Goal: Task Accomplishment & Management: Manage account settings

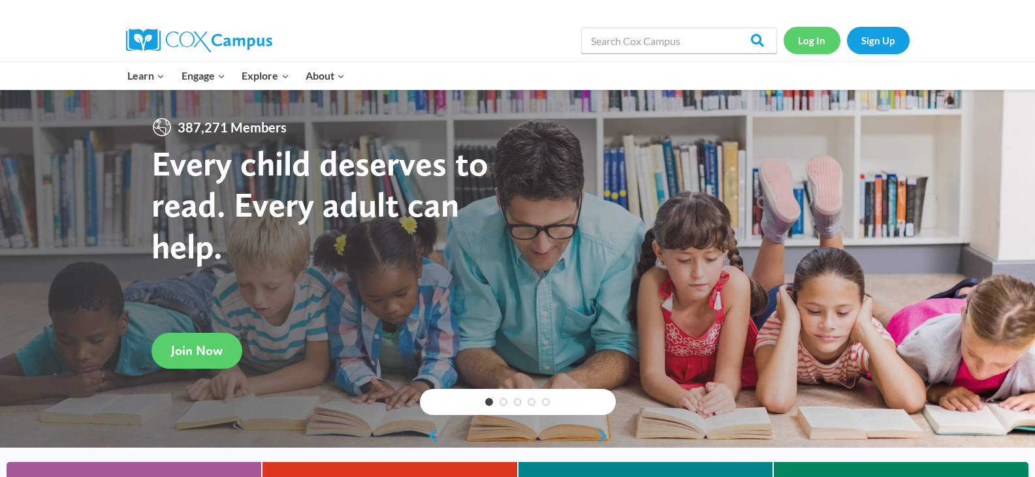
click at [809, 37] on link "Log In" at bounding box center [811, 40] width 57 height 27
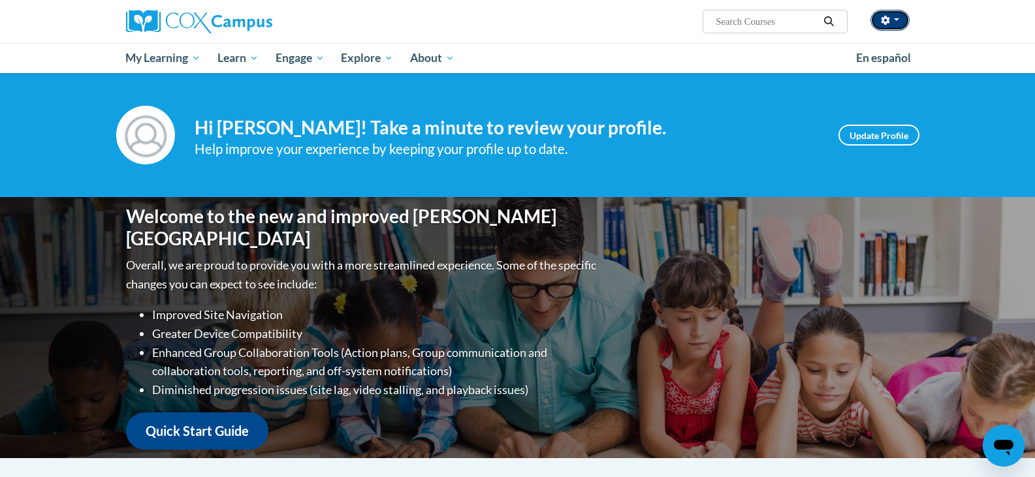
click at [892, 23] on button "button" at bounding box center [889, 20] width 39 height 21
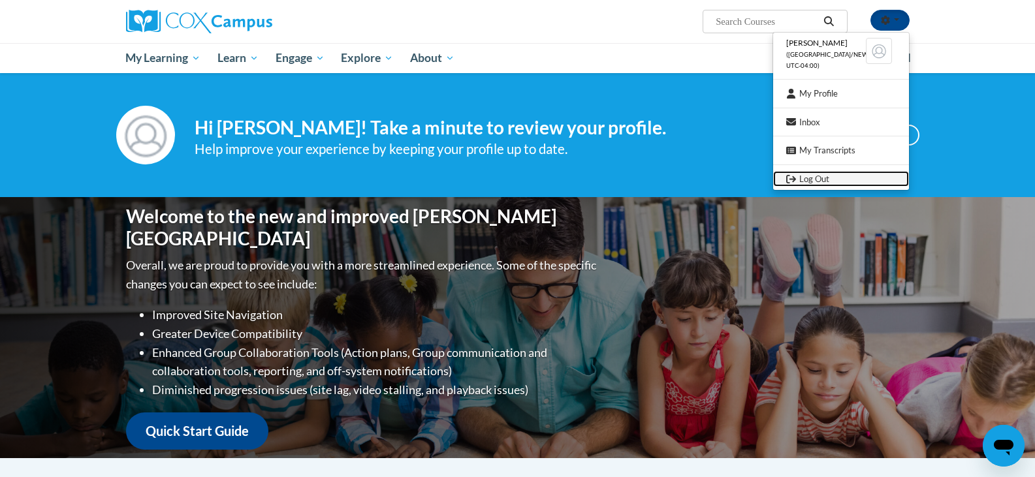
click at [804, 174] on link "Log Out" at bounding box center [841, 179] width 136 height 16
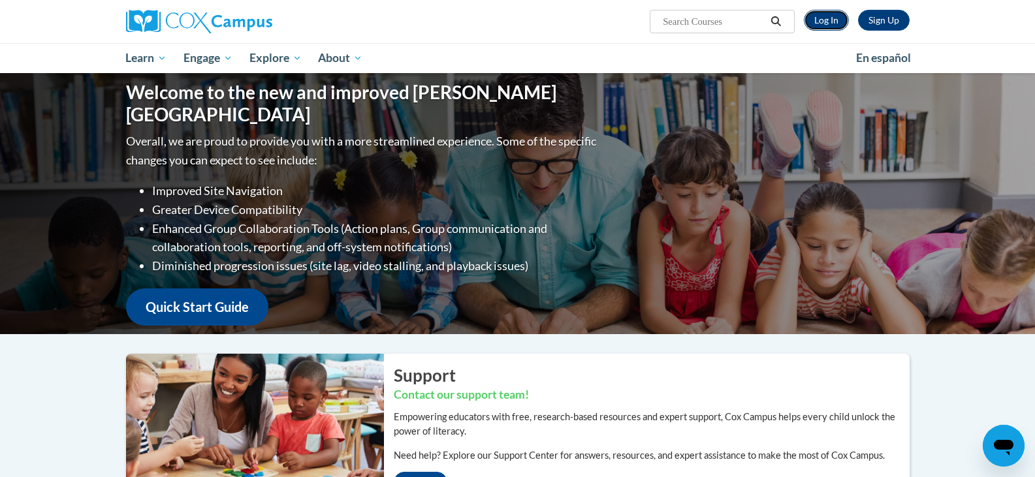
click at [831, 16] on link "Log In" at bounding box center [826, 20] width 45 height 21
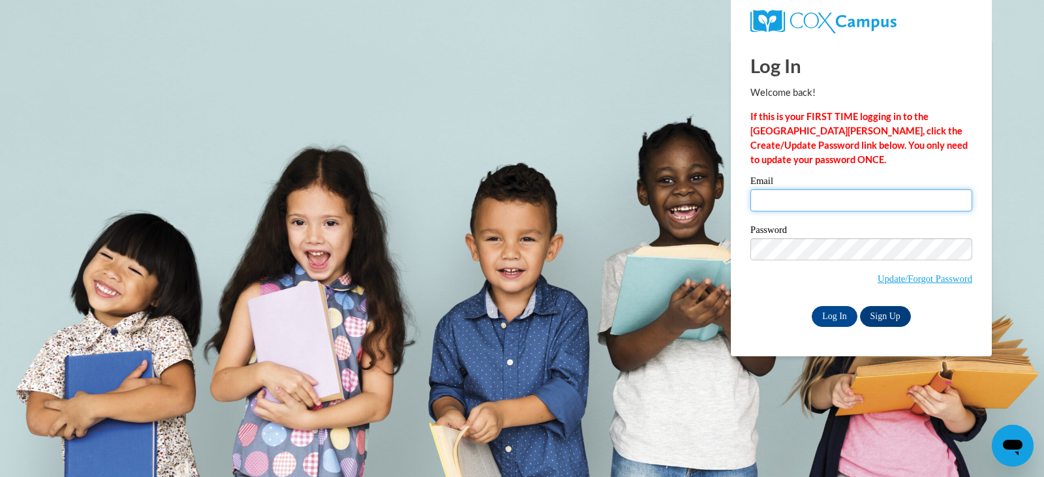
click at [807, 207] on input "Email" at bounding box center [862, 200] width 222 height 22
type input "hoffeld3@yahoo.com"
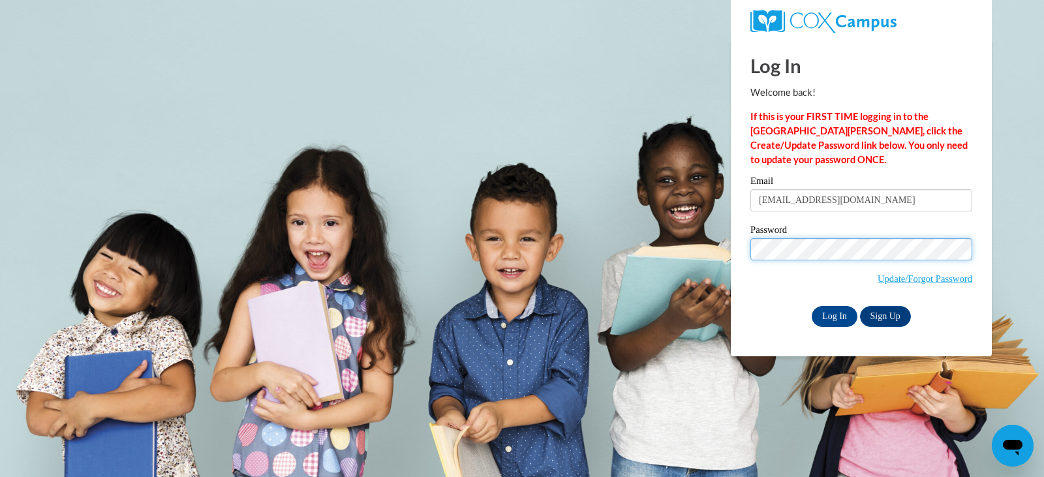
click at [812, 306] on input "Log In" at bounding box center [835, 316] width 46 height 21
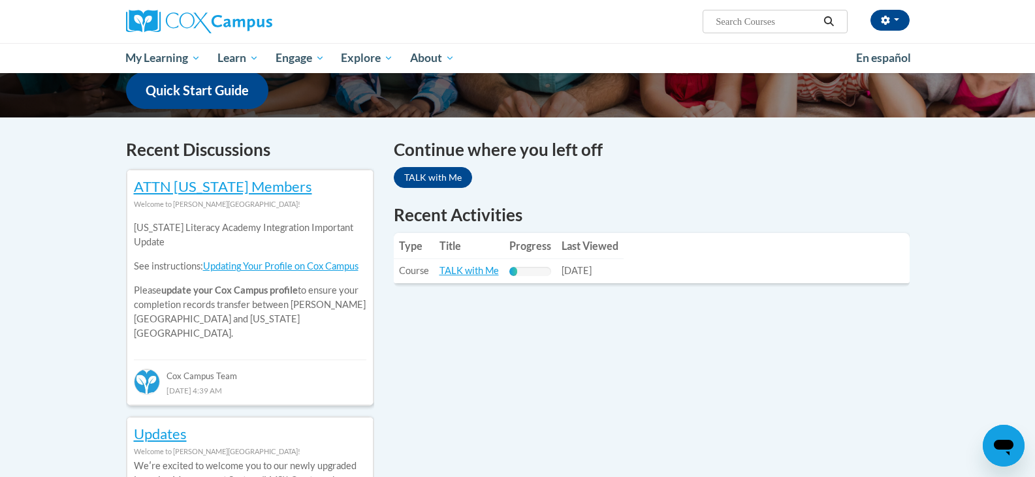
scroll to position [261, 0]
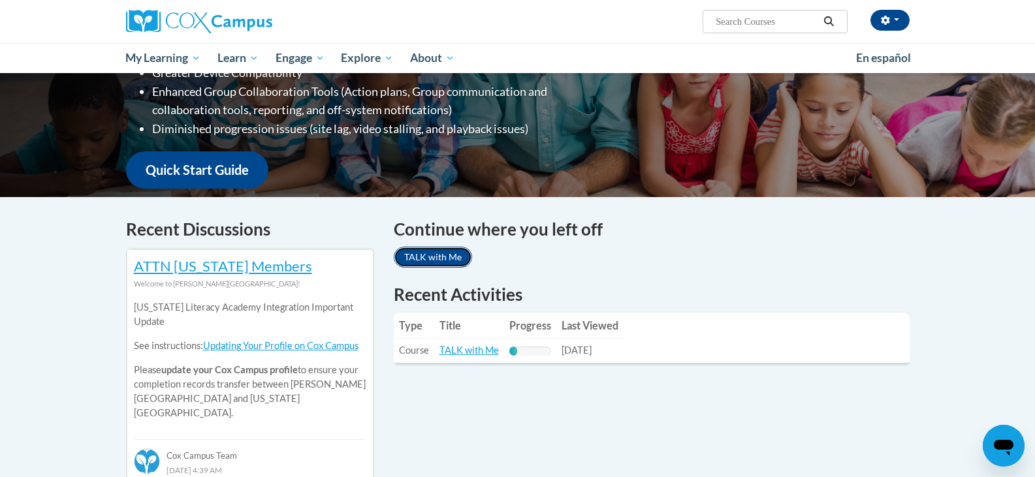
click at [407, 257] on link "TALK with Me" at bounding box center [433, 257] width 78 height 21
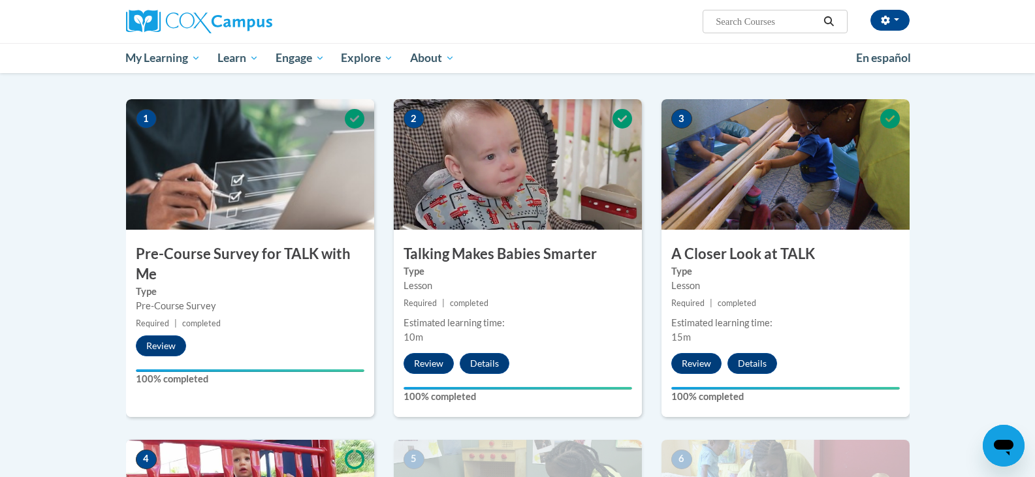
scroll to position [261, 0]
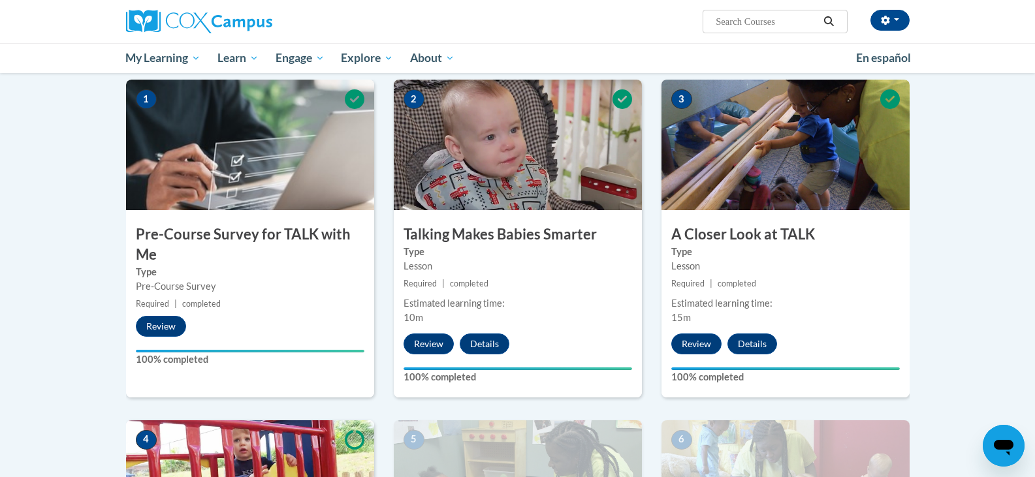
click at [738, 186] on img at bounding box center [785, 145] width 248 height 131
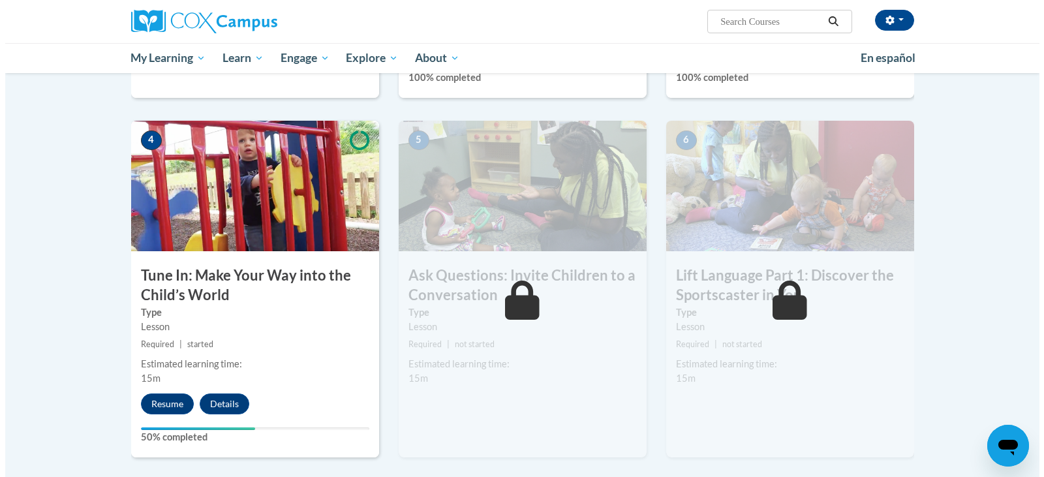
scroll to position [587, 0]
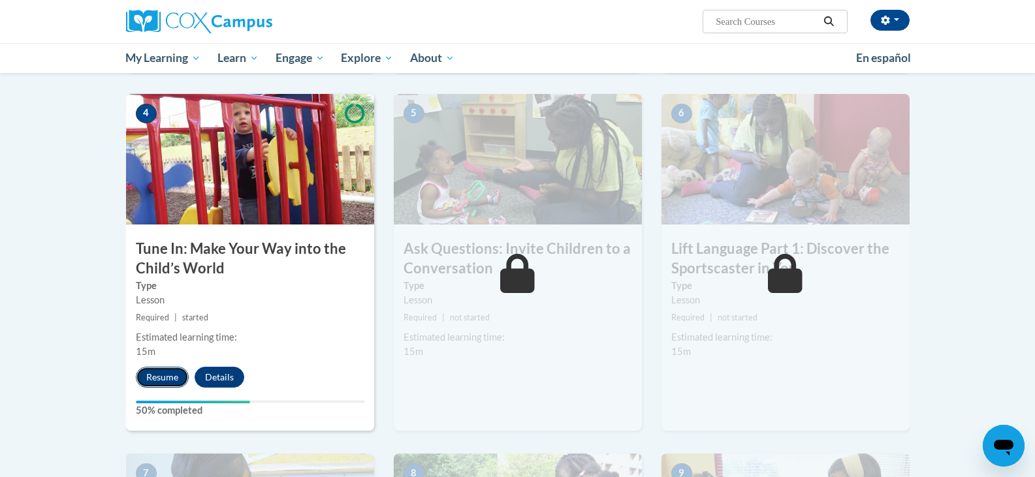
click at [164, 377] on button "Resume" at bounding box center [162, 377] width 53 height 21
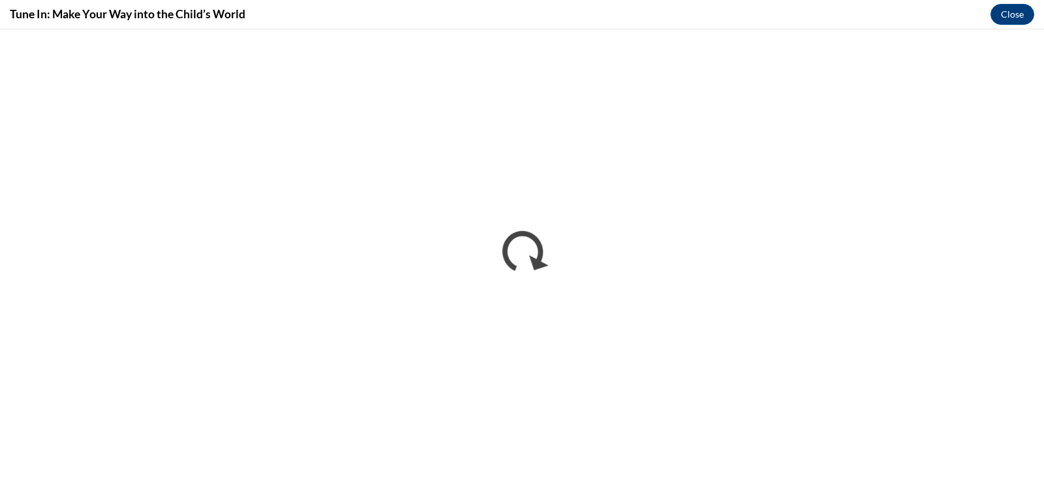
scroll to position [0, 0]
